Goal: Transaction & Acquisition: Register for event/course

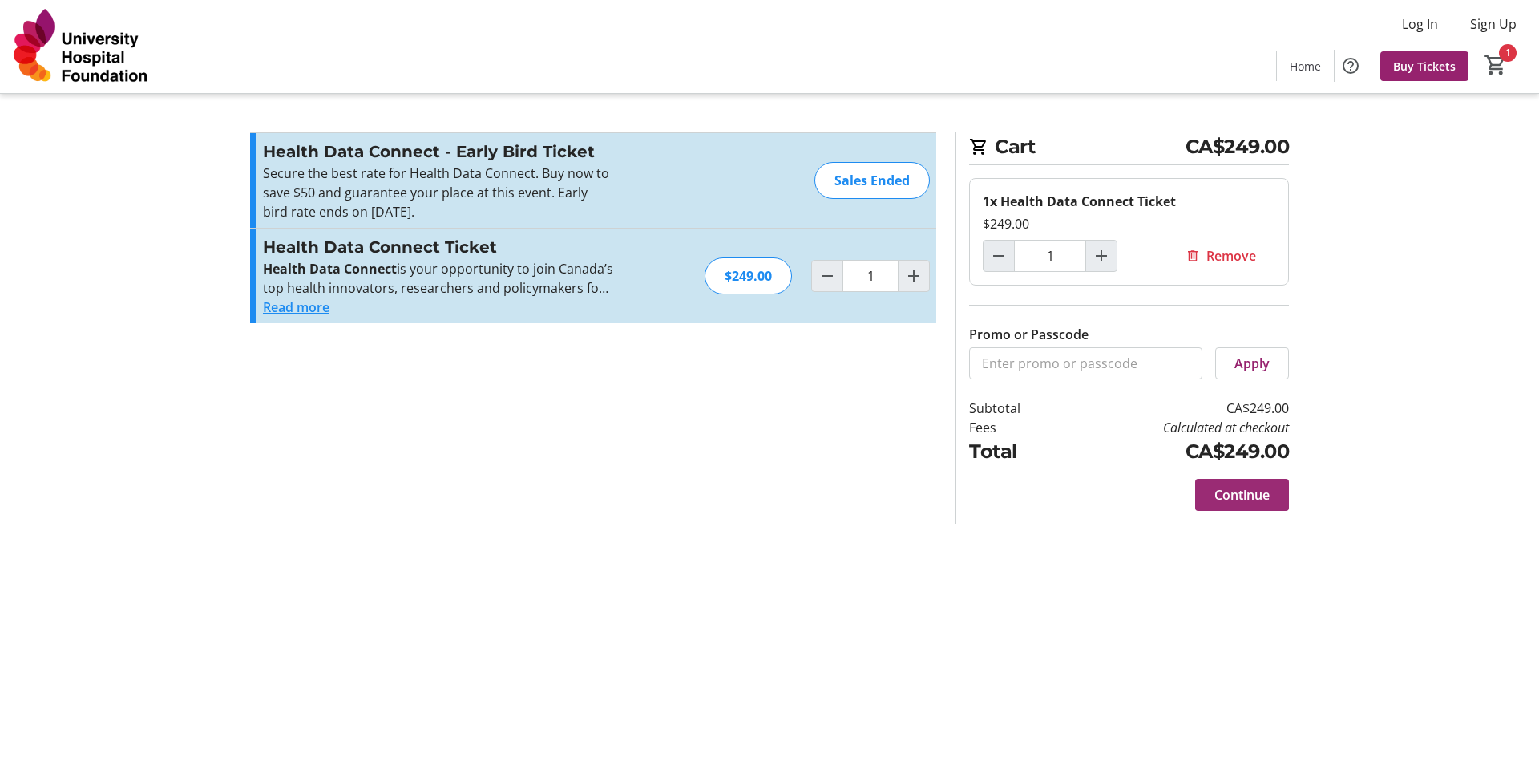
click at [1263, 496] on span "Continue" at bounding box center [1241, 494] width 55 height 19
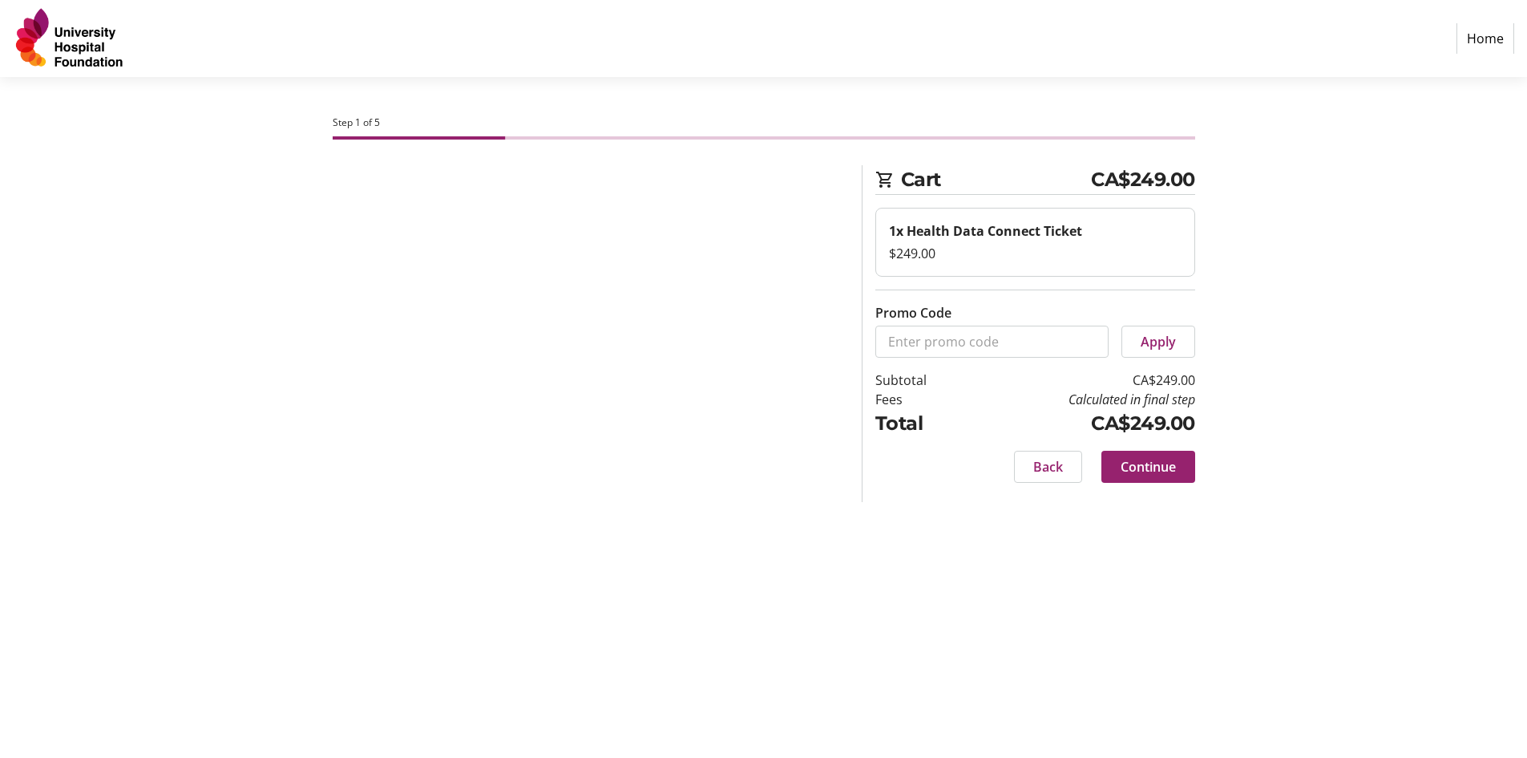
select select "CA"
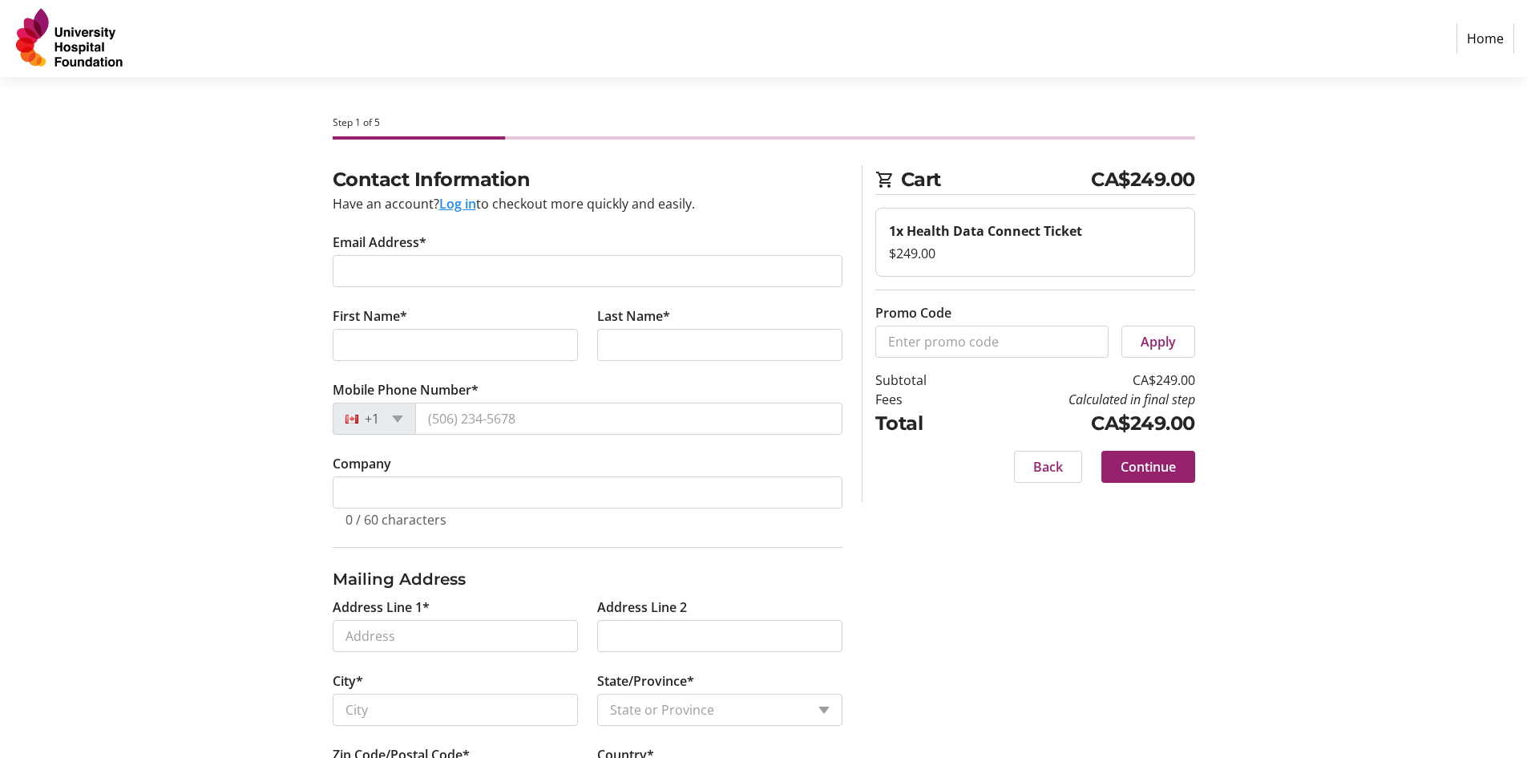
click at [61, 50] on img at bounding box center [70, 38] width 114 height 64
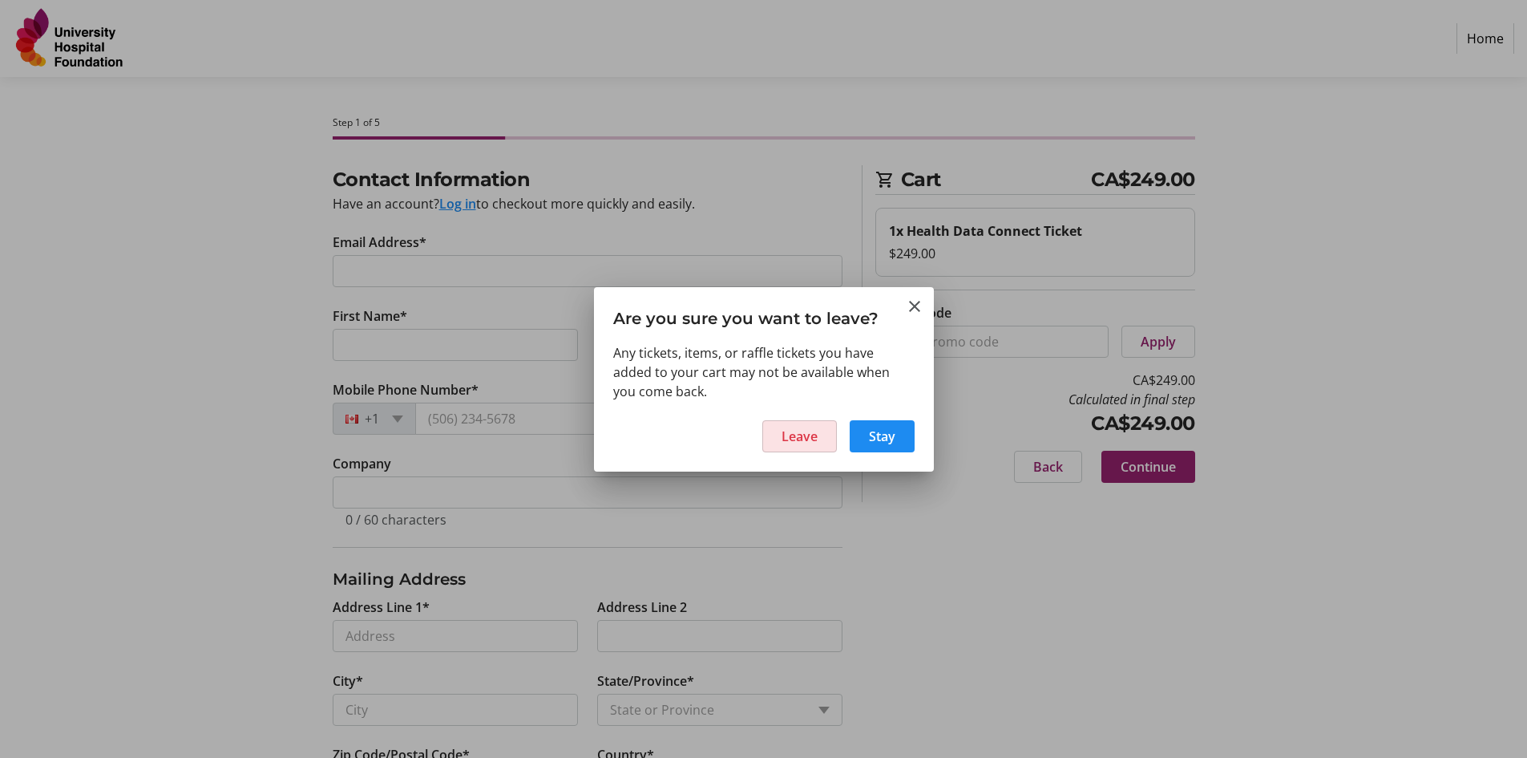
click at [829, 438] on span at bounding box center [799, 436] width 73 height 38
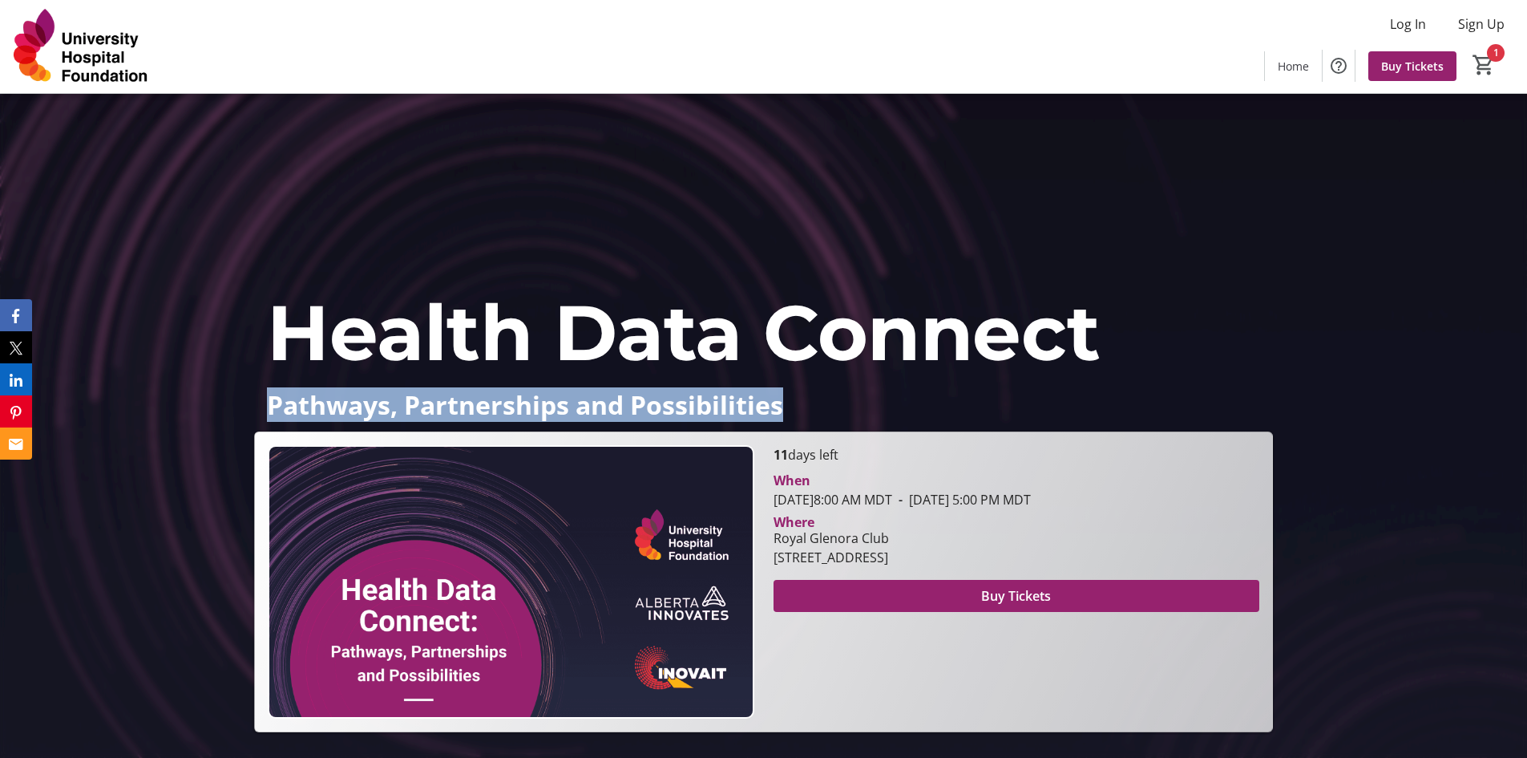
drag, startPoint x: 270, startPoint y: 405, endPoint x: 806, endPoint y: 406, distance: 536.3
click at [806, 406] on p "Pathways, Partnerships and Possibilities" at bounding box center [763, 404] width 992 height 28
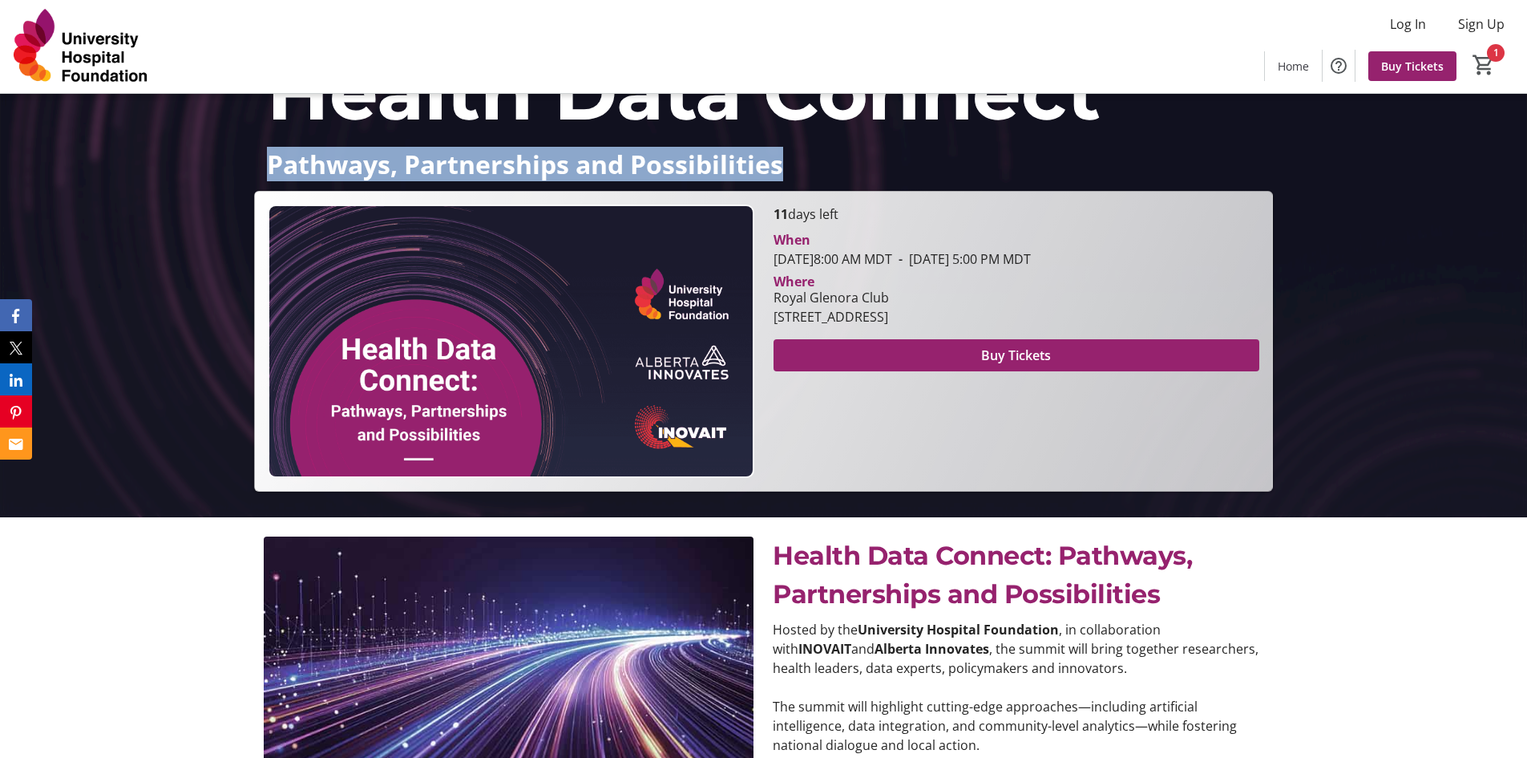
scroll to position [321, 0]
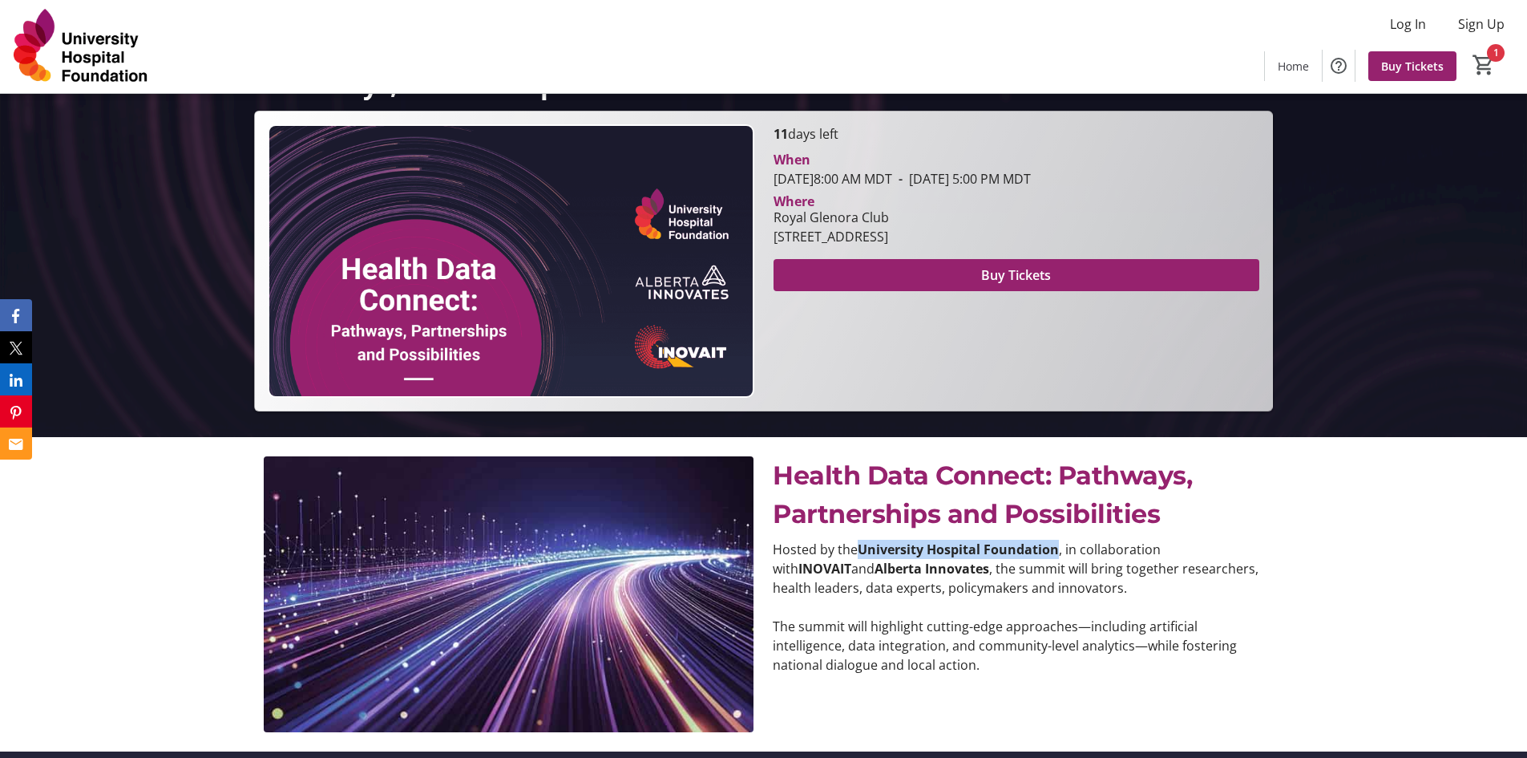
drag, startPoint x: 863, startPoint y: 548, endPoint x: 1057, endPoint y: 545, distance: 193.2
click at [1057, 545] on strong "University Hospital Foundation" at bounding box center [958, 549] width 201 height 18
copy strong "University Hospital Foundation"
click at [1024, 275] on span "Buy Tickets" at bounding box center [1016, 274] width 70 height 19
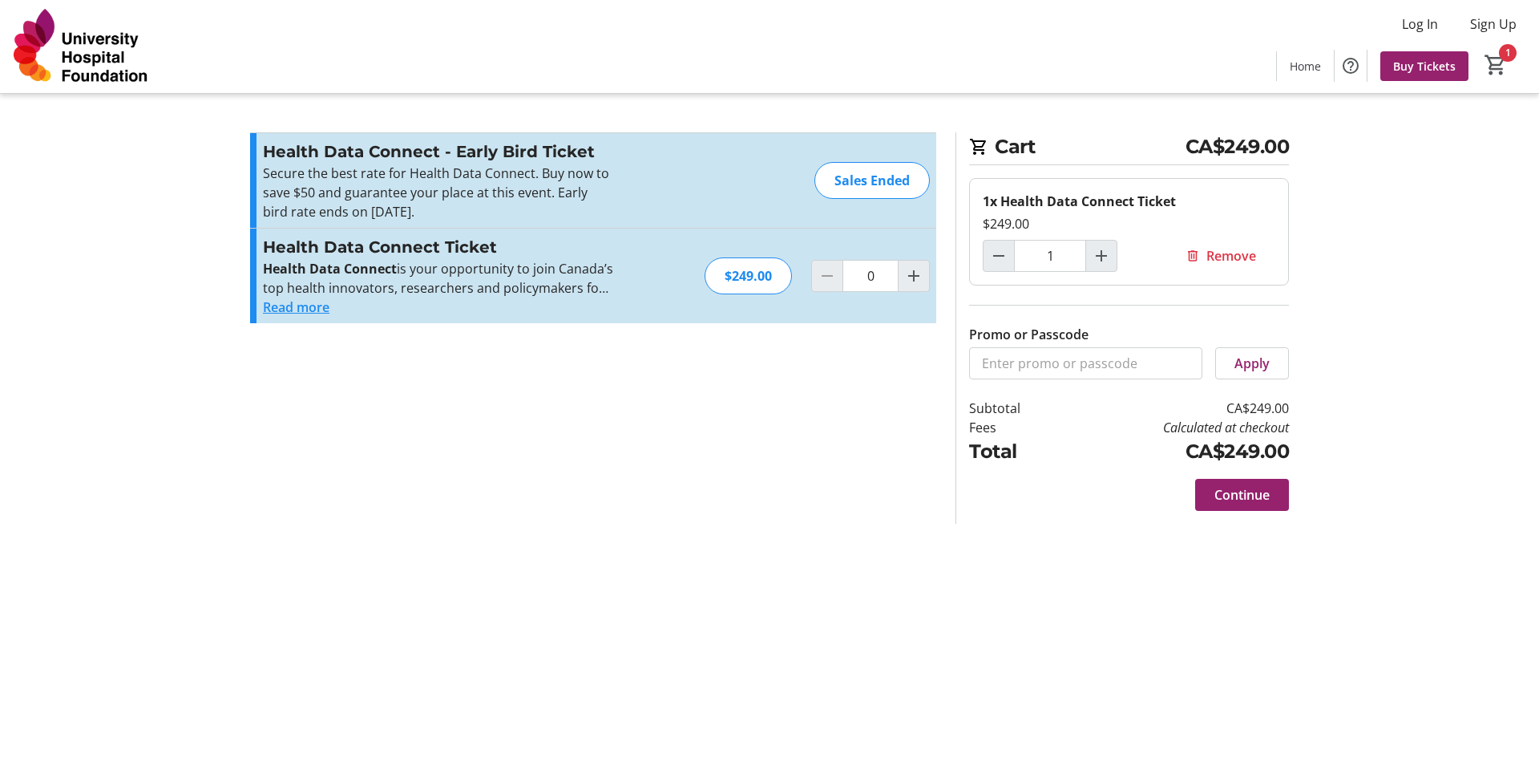
type input "1"
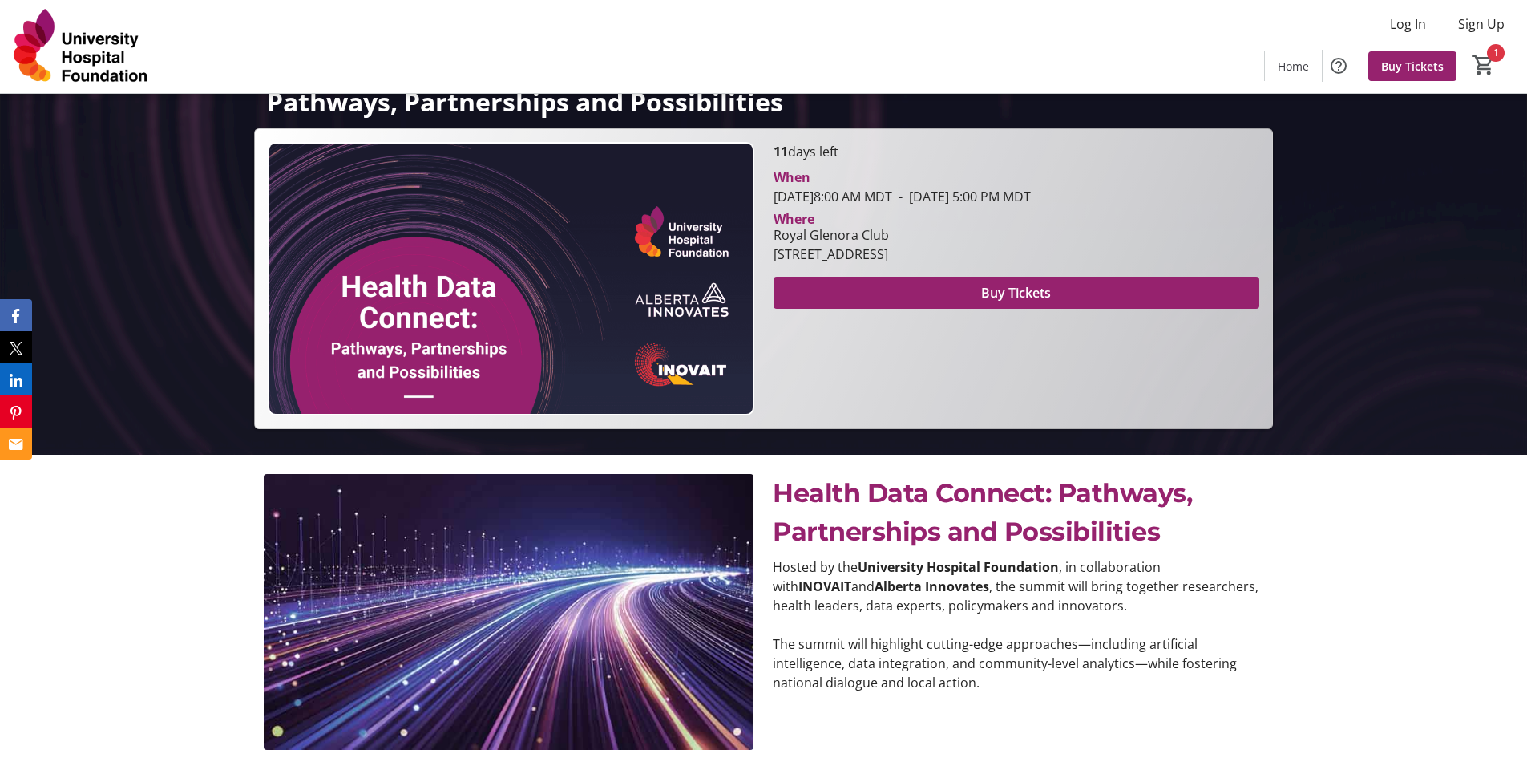
scroll to position [321, 0]
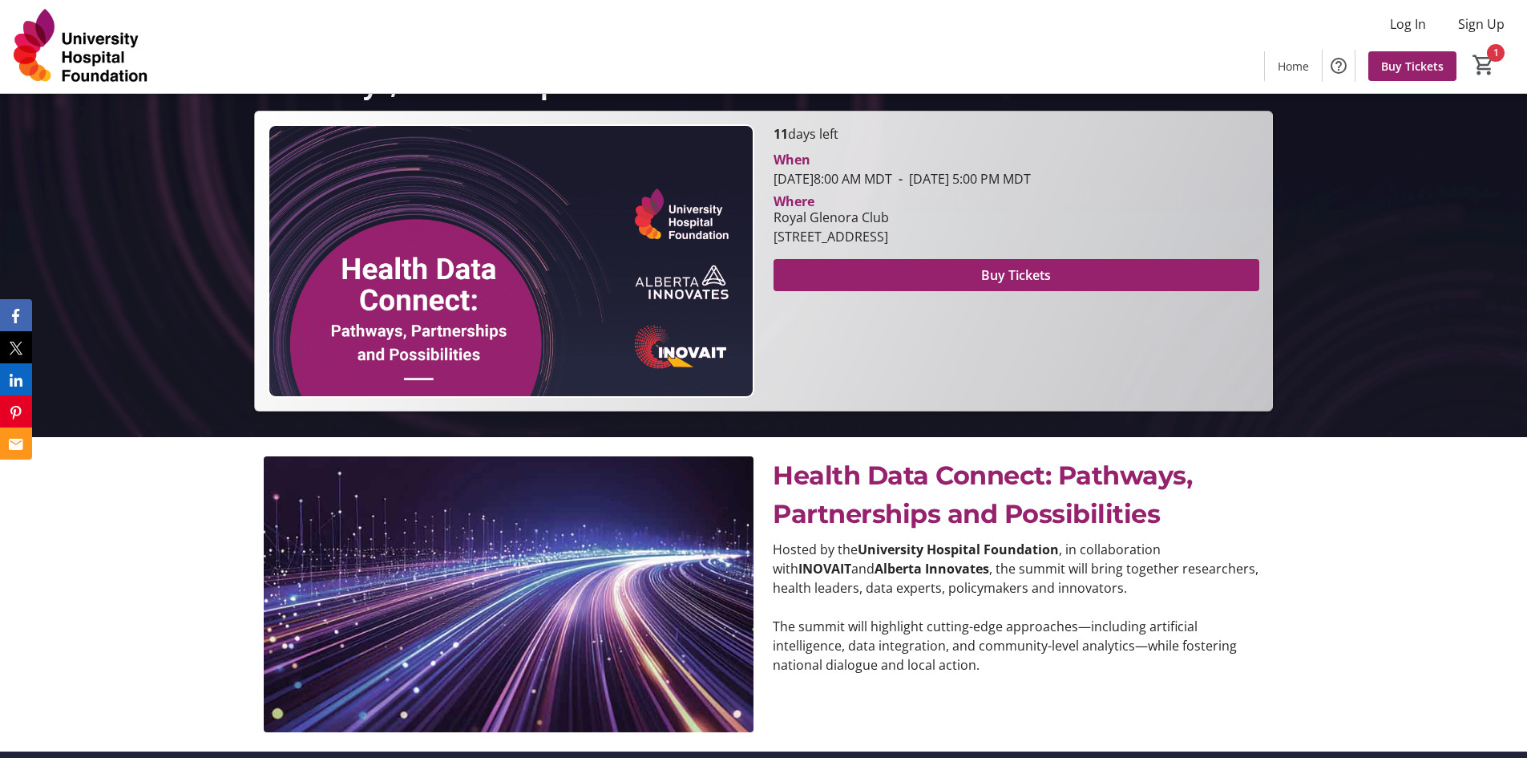
click at [979, 673] on p "The summit will highlight cutting-edge approaches—including artificial intellig…" at bounding box center [1018, 645] width 490 height 58
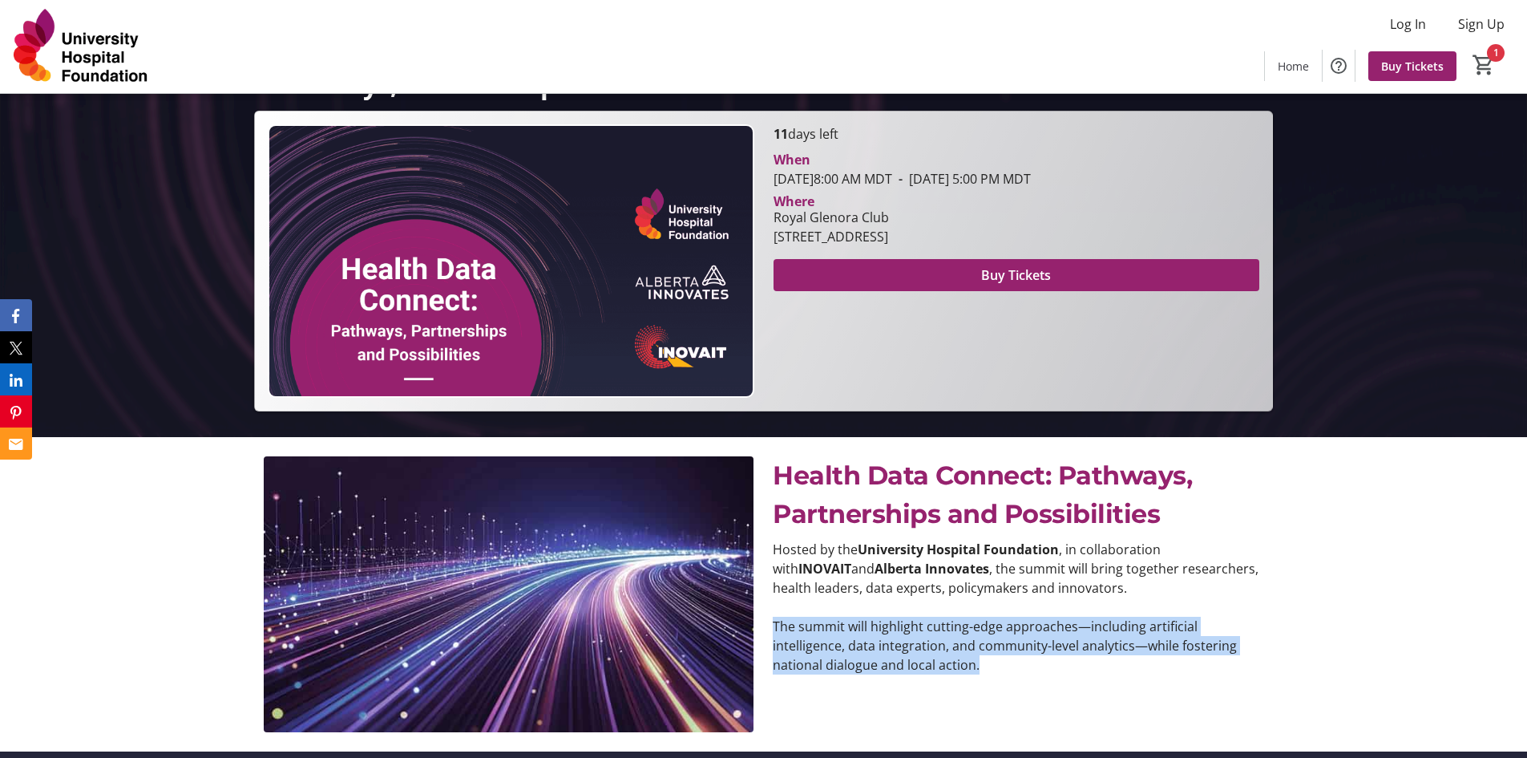
drag, startPoint x: 986, startPoint y: 663, endPoint x: 770, endPoint y: 632, distance: 218.6
click at [770, 632] on div "Hosted by the University Hospital Foundation , in collaboration with INOVAIT an…" at bounding box center [1017, 606] width 509 height 135
copy p "The summit will highlight cutting-edge approaches—including artificial intellig…"
click at [852, 277] on span at bounding box center [1017, 275] width 486 height 38
